Goal: Task Accomplishment & Management: Manage account settings

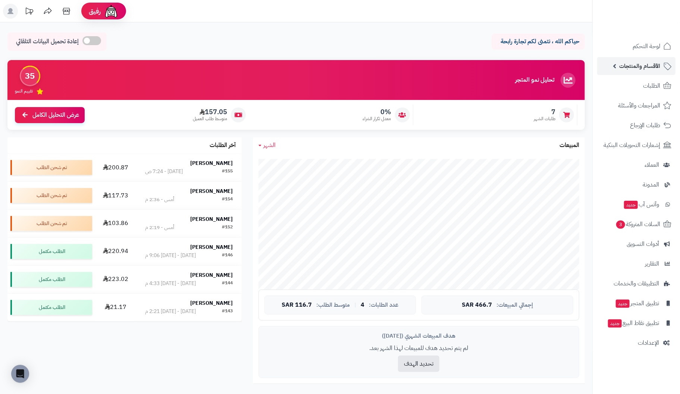
click at [638, 70] on span "الأقسام والمنتجات" at bounding box center [639, 66] width 41 height 10
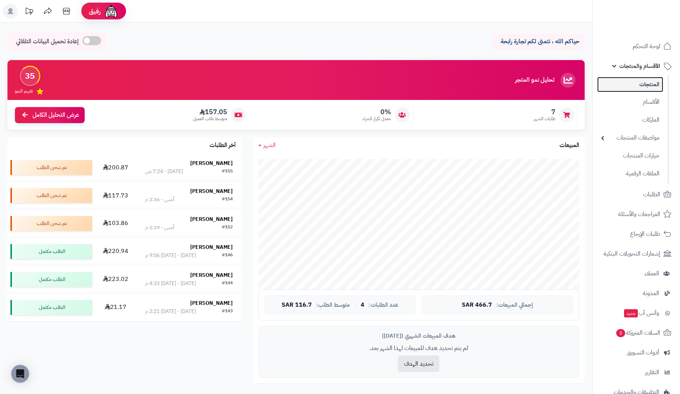
click at [655, 84] on link "المنتجات" at bounding box center [630, 84] width 66 height 15
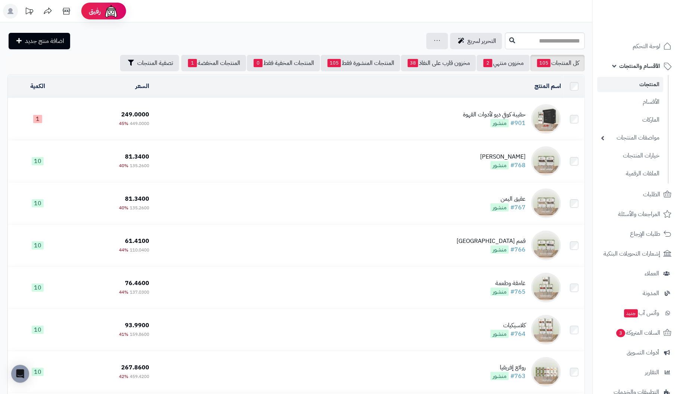
click at [549, 121] on img at bounding box center [546, 119] width 30 height 30
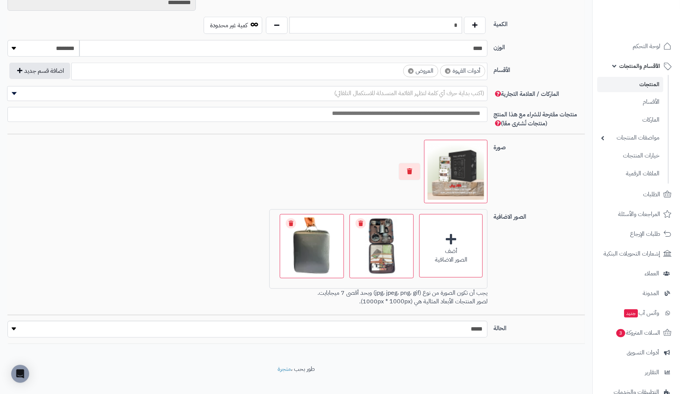
scroll to position [391, 0]
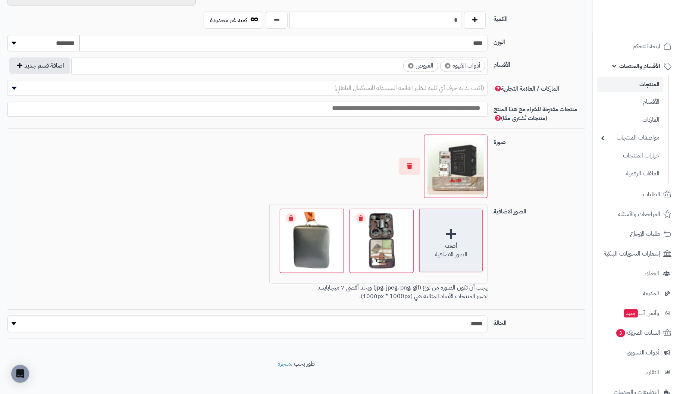
click at [452, 232] on div "أضف الصور الاضافية" at bounding box center [450, 240] width 63 height 63
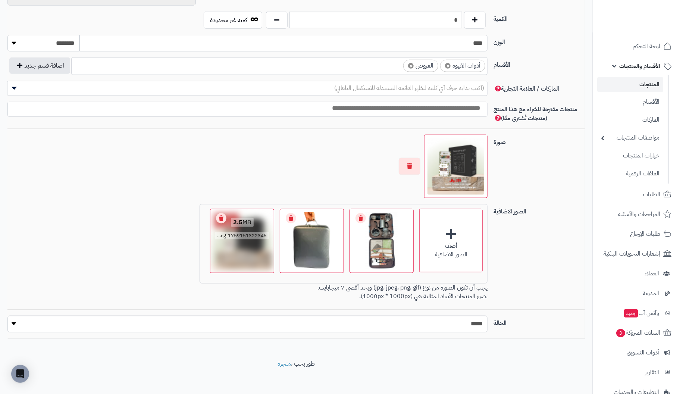
click at [222, 213] on link "Remove file" at bounding box center [221, 218] width 10 height 10
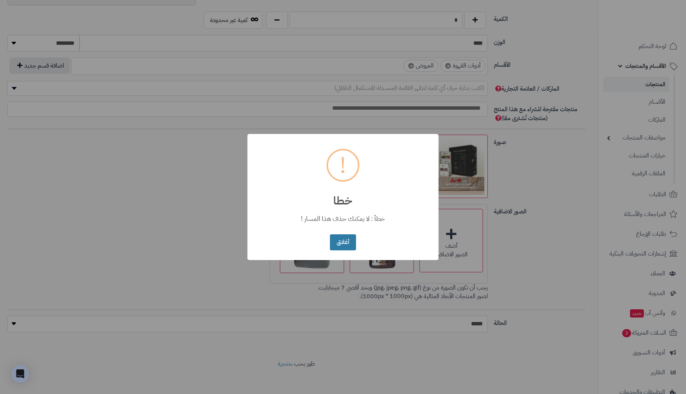
click at [338, 244] on button "أغلاق" at bounding box center [343, 242] width 26 height 16
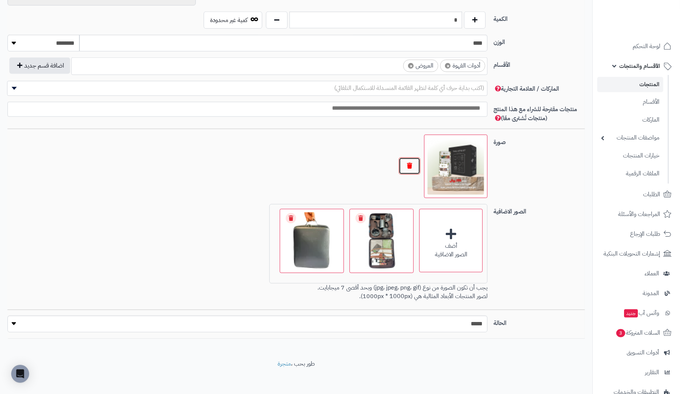
click at [412, 161] on button "button" at bounding box center [410, 165] width 22 height 17
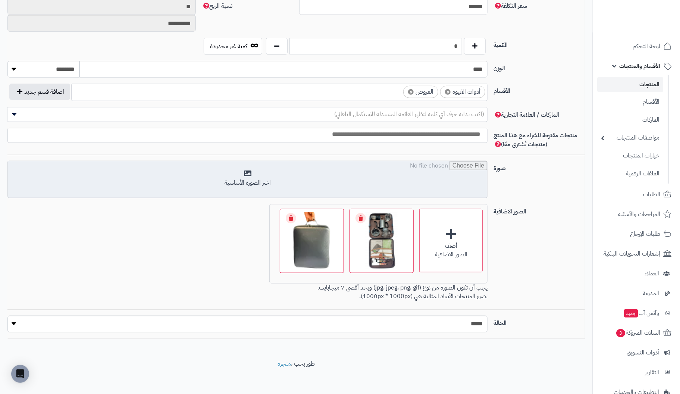
click at [252, 172] on input "file" at bounding box center [248, 179] width 480 height 37
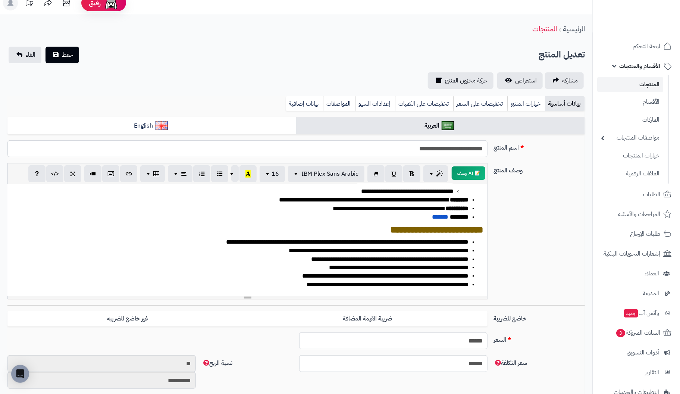
scroll to position [0, 0]
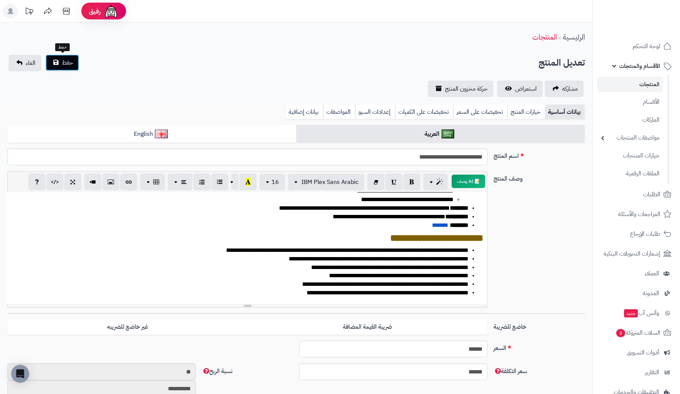
click at [69, 62] on span "حفظ" at bounding box center [67, 62] width 11 height 9
